Goal: Task Accomplishment & Management: Use online tool/utility

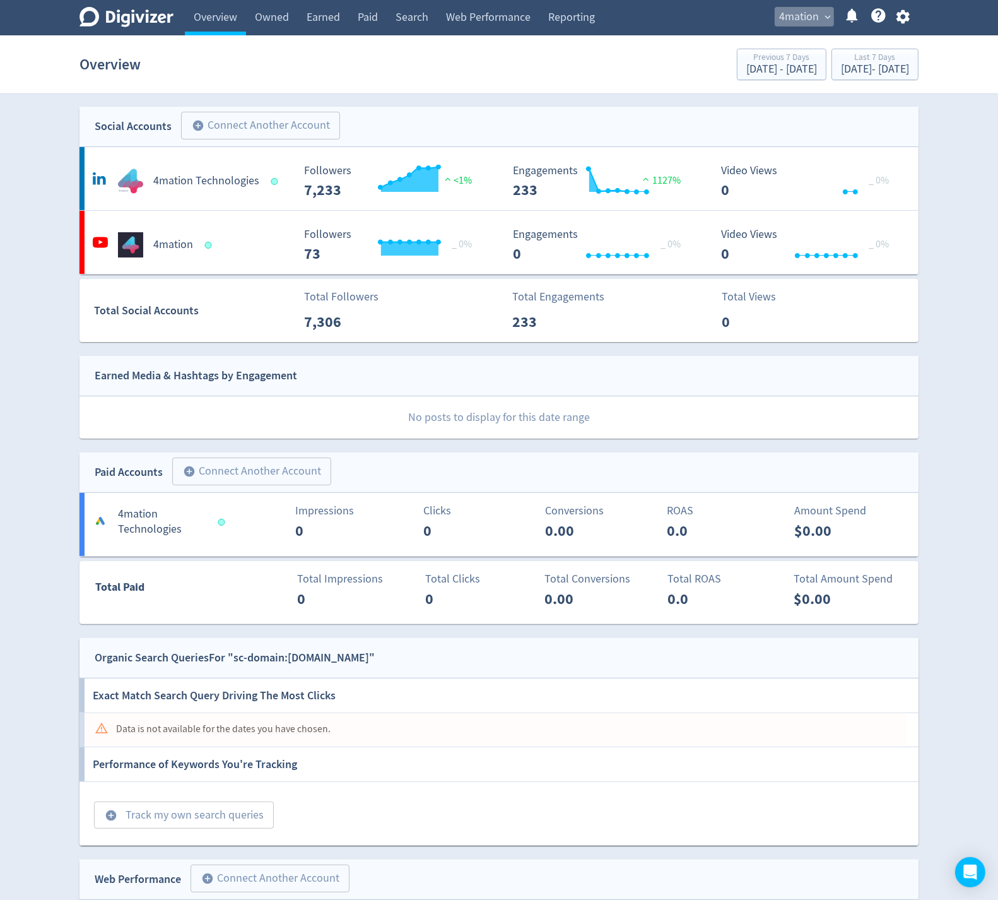
click at [794, 15] on span "4mation" at bounding box center [799, 17] width 40 height 20
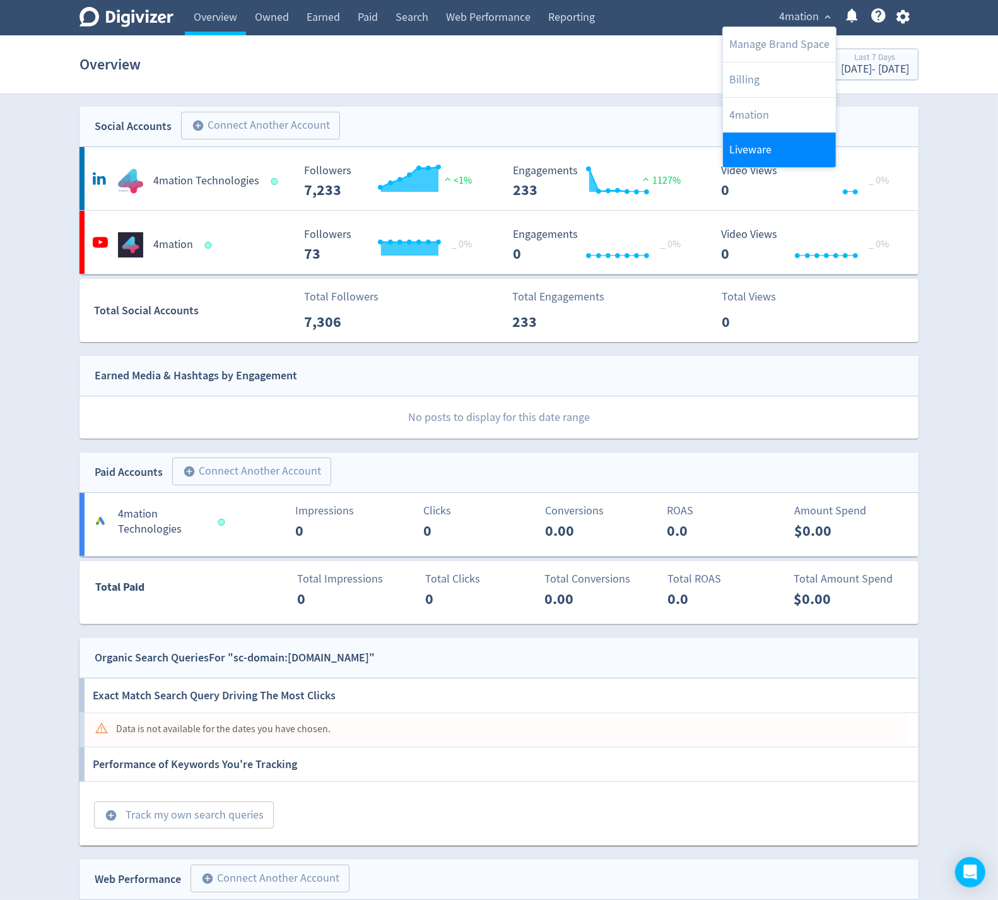
click at [747, 144] on link "Liveware" at bounding box center [779, 150] width 113 height 35
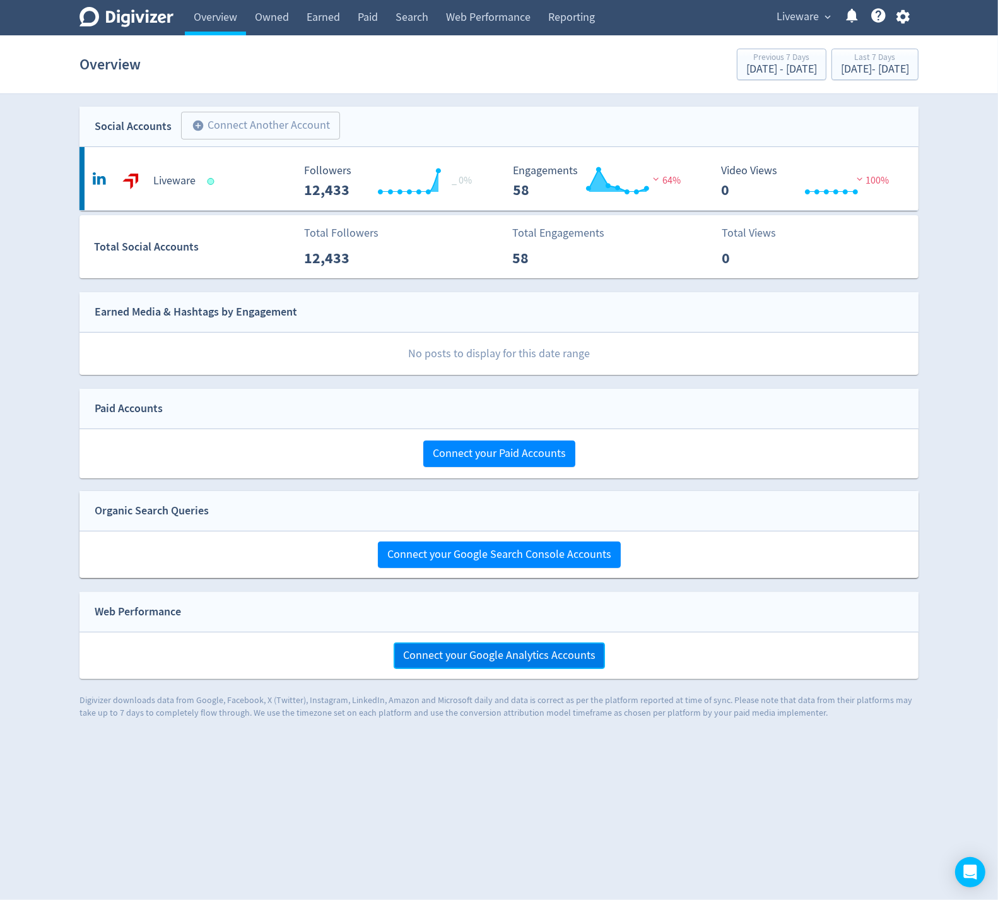
click at [509, 657] on span "Connect your Google Analytics Accounts" at bounding box center [499, 655] width 192 height 11
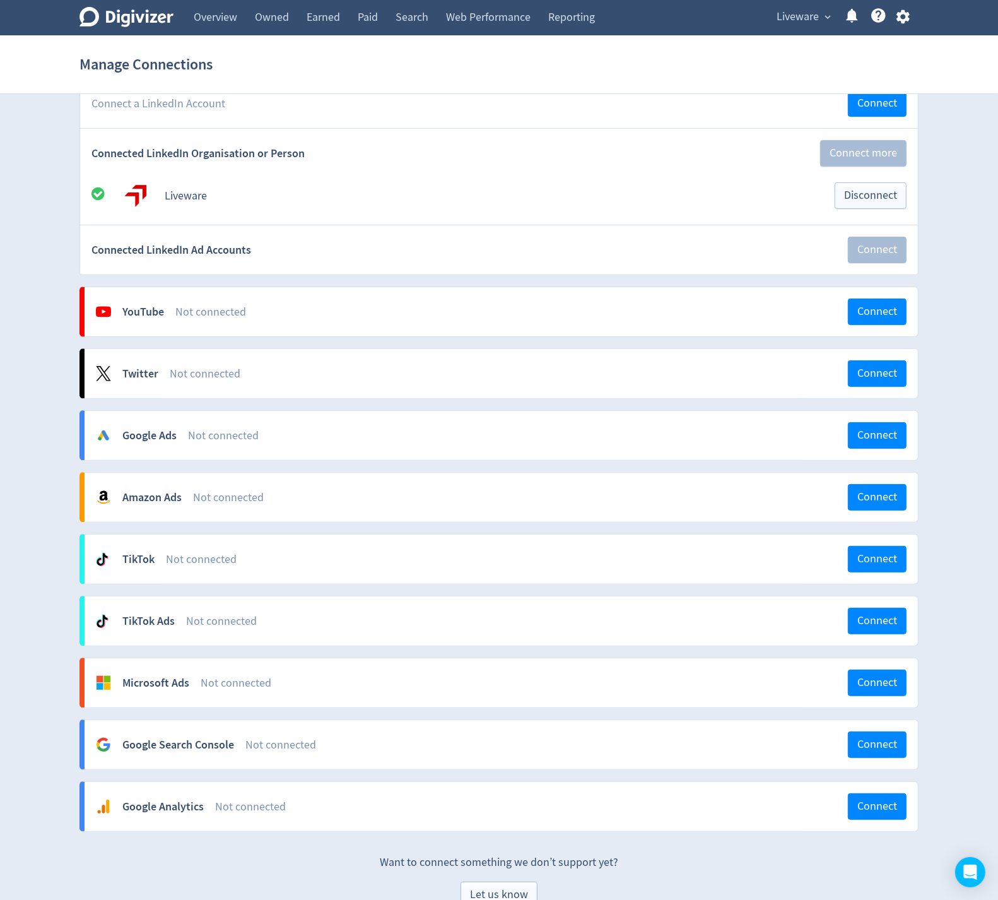
scroll to position [225, 0]
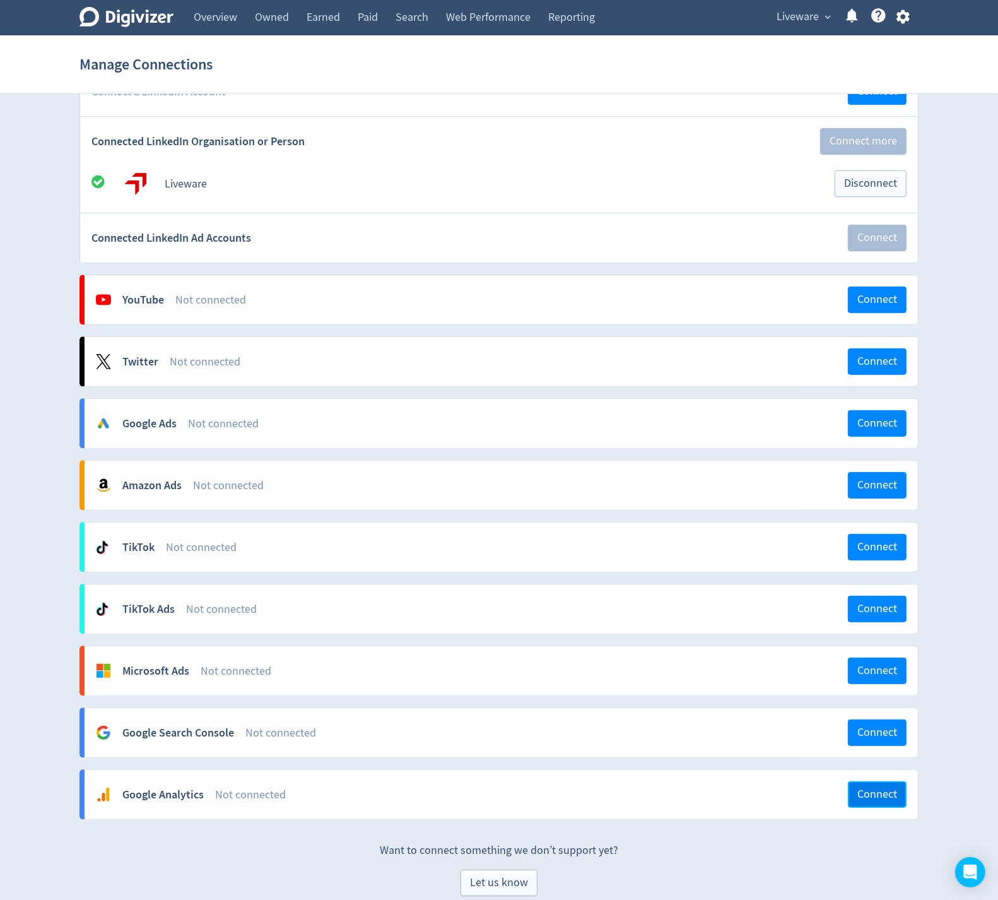
click at [866, 789] on span "Connect" at bounding box center [877, 794] width 40 height 11
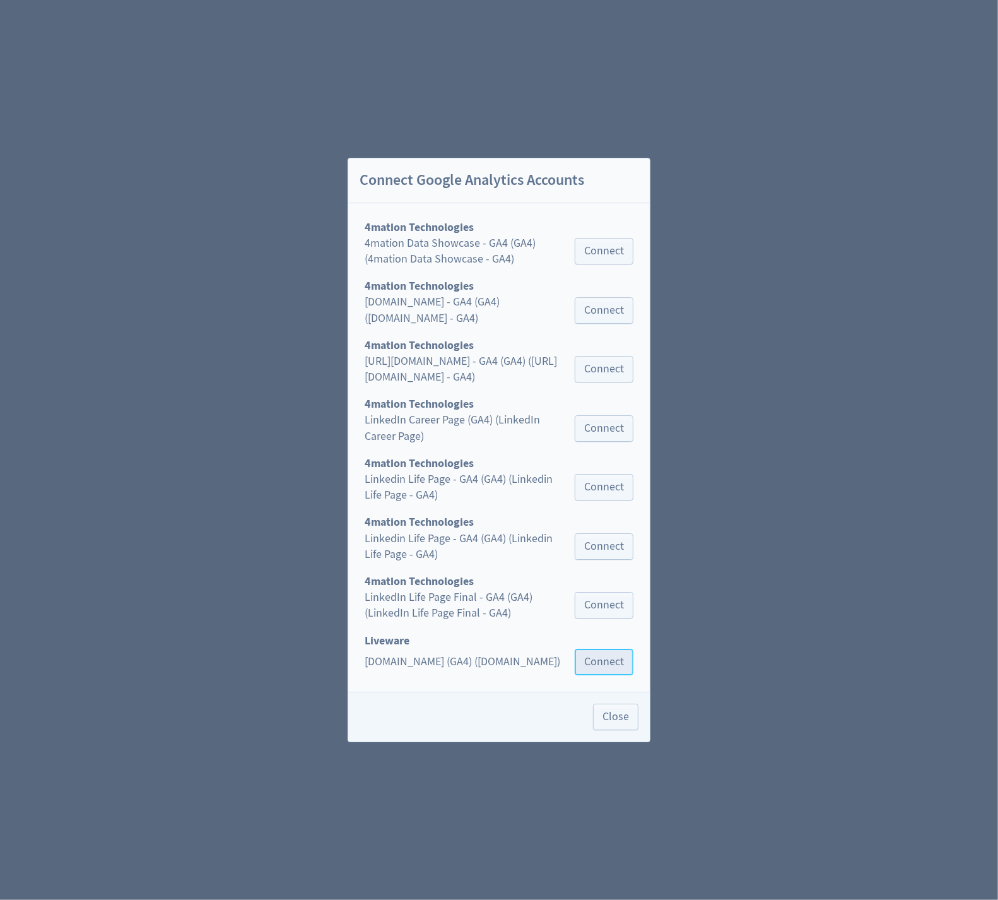
click at [597, 656] on span "Connect" at bounding box center [604, 661] width 40 height 11
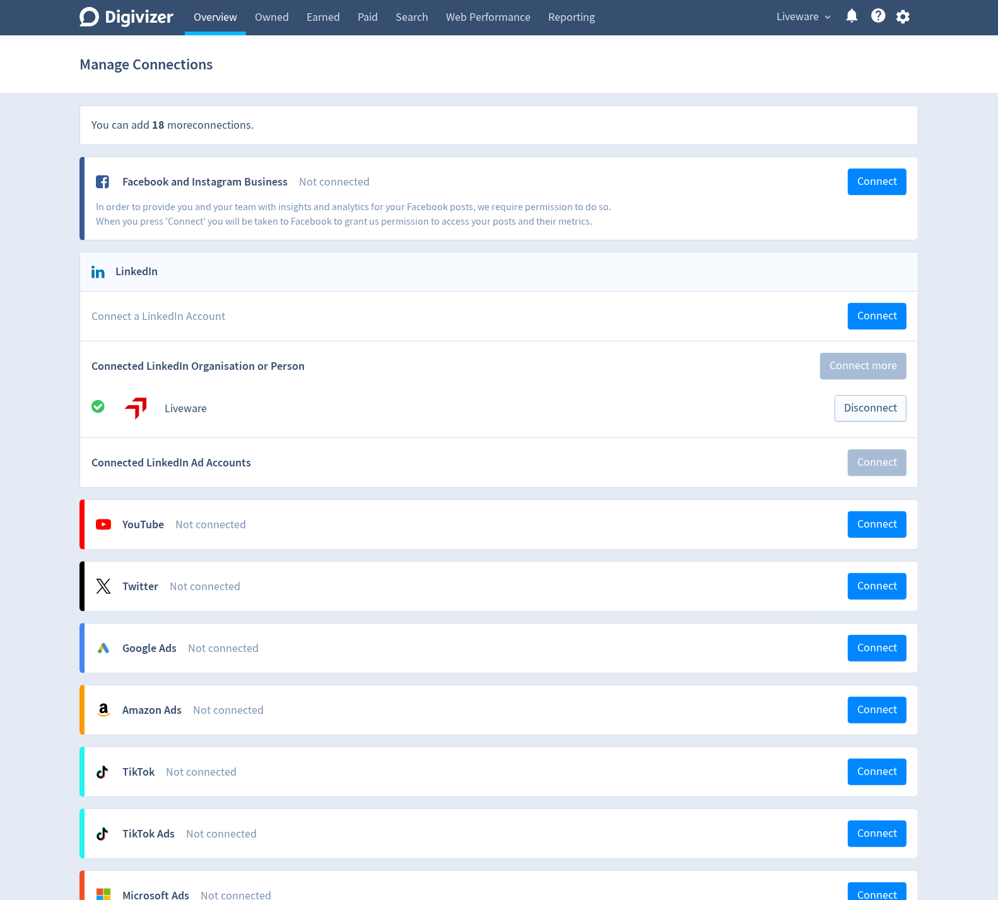
click at [199, 21] on link "Overview" at bounding box center [215, 17] width 61 height 35
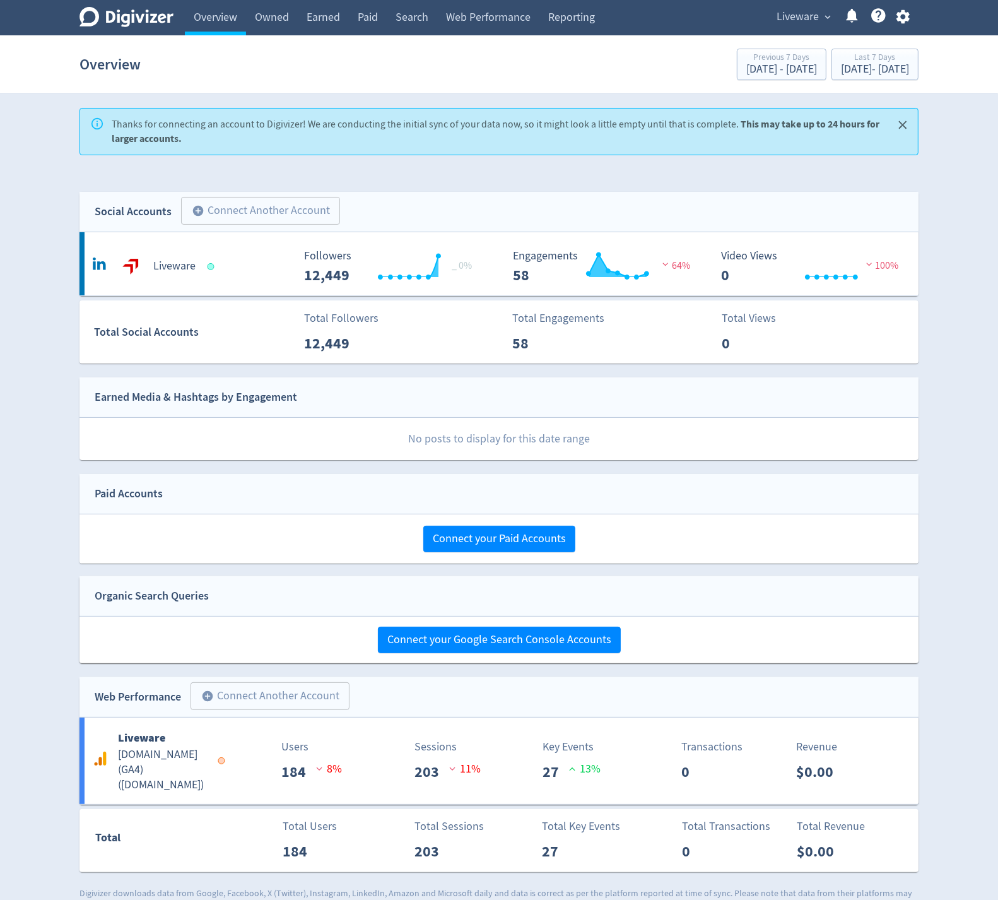
scroll to position [9, 0]
